Goal: Task Accomplishment & Management: Use online tool/utility

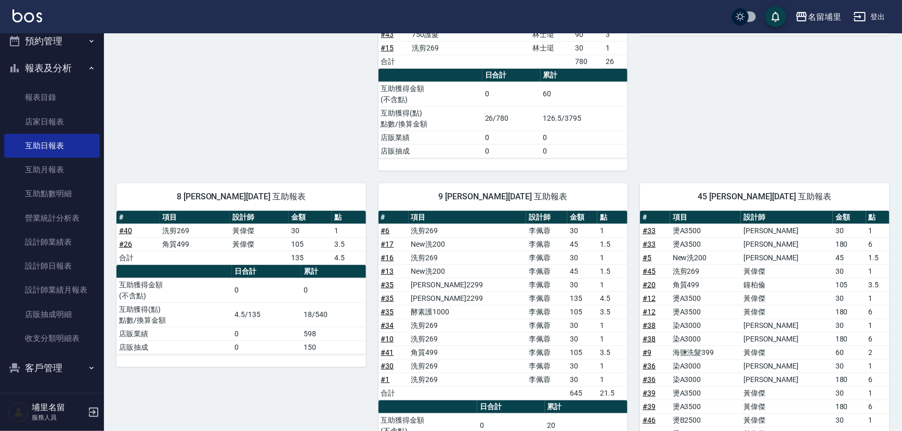
scroll to position [361, 0]
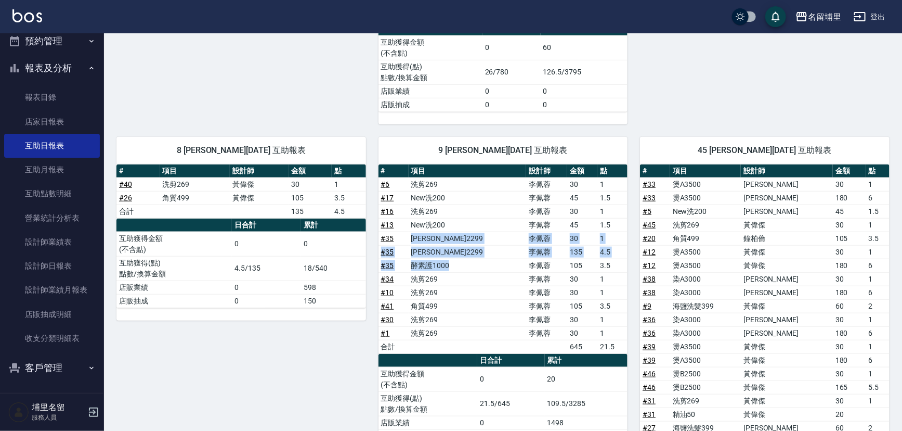
drag, startPoint x: 416, startPoint y: 242, endPoint x: 492, endPoint y: 266, distance: 80.1
click at [492, 266] on tbody "# 6 洗剪269 [PERSON_NAME]30 1 # 17 New洗200 [PERSON_NAME]45 1.5 # 16 洗剪269 [PERSON…" at bounding box center [504, 265] width 250 height 176
click at [41, 265] on link "設計師日報表" at bounding box center [52, 266] width 96 height 24
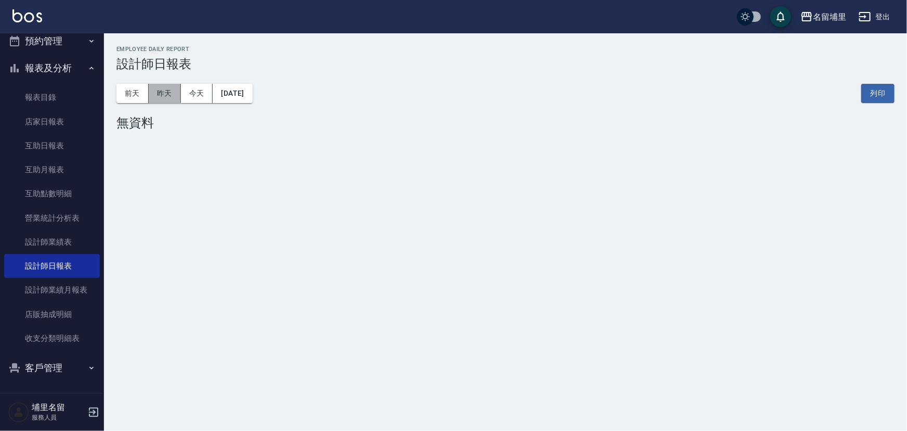
click at [157, 100] on button "昨天" at bounding box center [165, 93] width 32 height 19
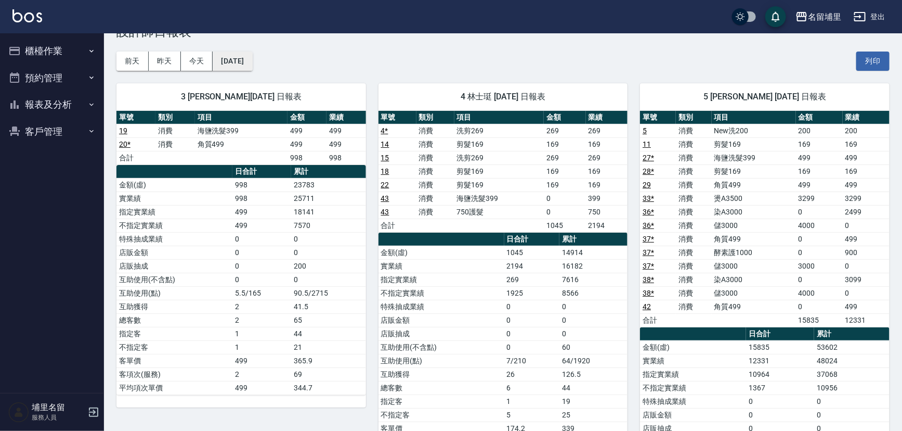
scroll to position [47, 0]
